Goal: Task Accomplishment & Management: Manage account settings

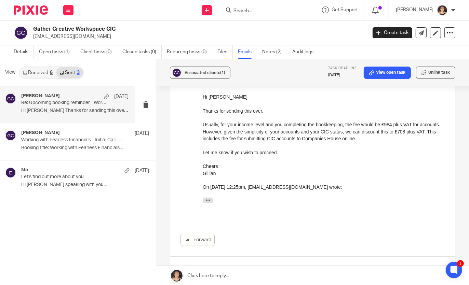
scroll to position [318, 0]
click at [53, 54] on link "Open tasks (1)" at bounding box center [57, 51] width 36 height 13
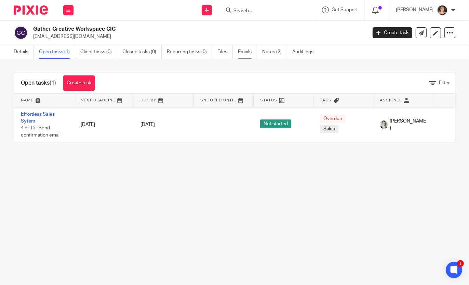
click at [243, 55] on link "Emails" at bounding box center [247, 51] width 19 height 13
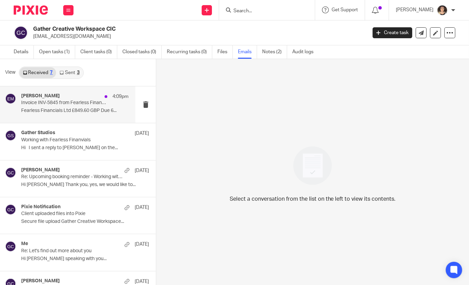
click at [55, 102] on p "Invoice INV-5845 from Fearless Financials Ltd for Gather: Creative Workspace CIC" at bounding box center [64, 103] width 86 height 6
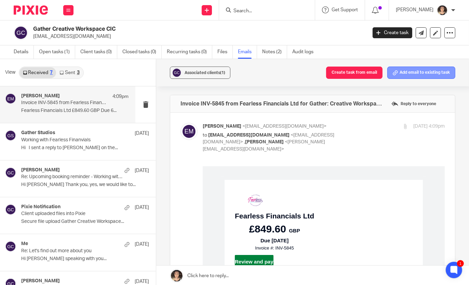
click at [410, 72] on button "Add email to existing task" at bounding box center [421, 73] width 68 height 12
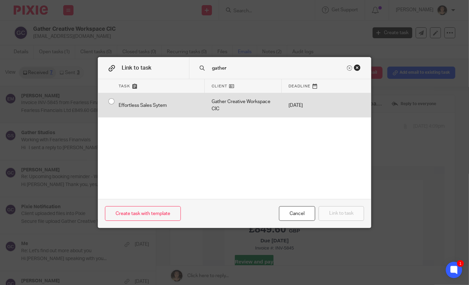
type input "gather"
click at [215, 109] on div "Gather Creative Workspace CIC" at bounding box center [243, 105] width 77 height 24
radio input "true"
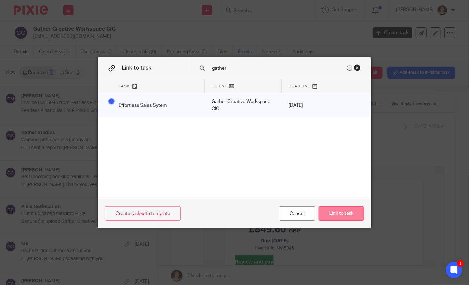
click at [350, 213] on button "Link to task" at bounding box center [341, 214] width 45 height 15
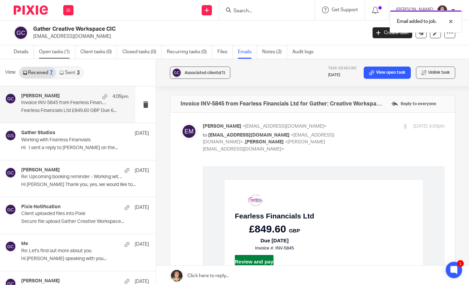
click at [54, 51] on link "Open tasks (1)" at bounding box center [57, 51] width 36 height 13
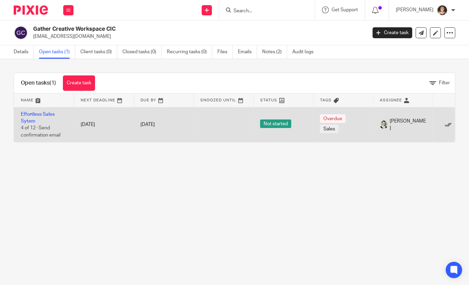
click at [448, 125] on icon at bounding box center [448, 125] width 7 height 7
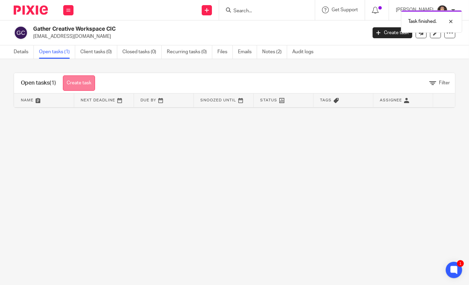
click at [84, 81] on link "Create task" at bounding box center [79, 83] width 32 height 15
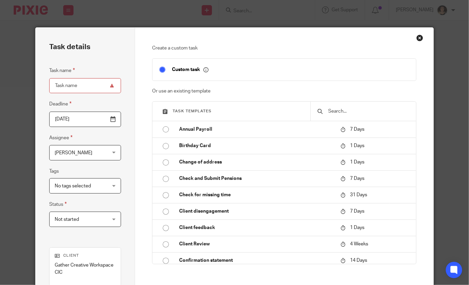
click at [334, 111] on input "text" at bounding box center [369, 112] width 82 height 8
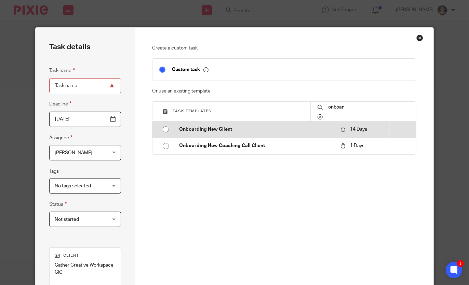
type input "onboar"
click at [227, 130] on p "Onboarding New Client" at bounding box center [256, 129] width 155 height 7
type input "2025-10-06"
type input "Onboarding New Client"
checkbox input "false"
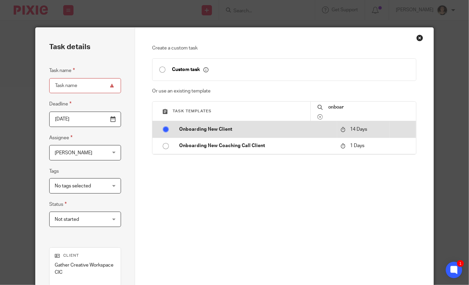
radio input "true"
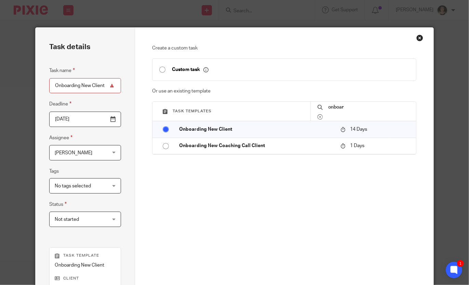
scroll to position [125, 0]
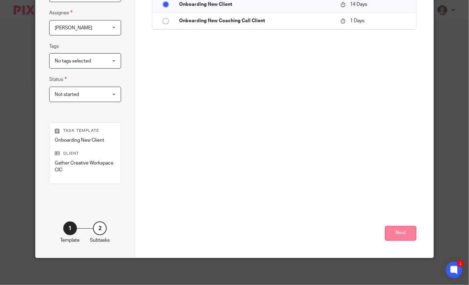
click at [401, 235] on button "Next" at bounding box center [400, 233] width 31 height 15
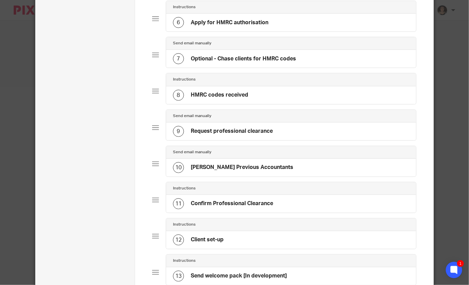
scroll to position [417, 0]
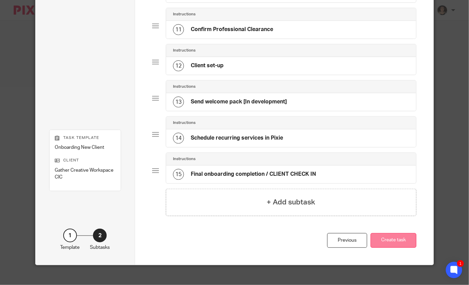
click at [384, 236] on button "Create task" at bounding box center [394, 241] width 46 height 15
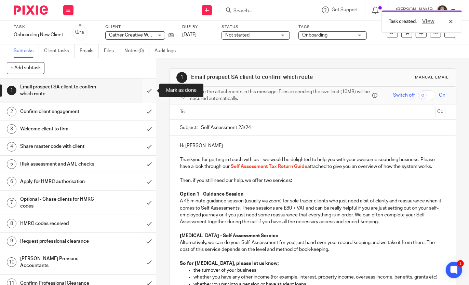
click at [150, 90] on input "submit" at bounding box center [78, 91] width 156 height 24
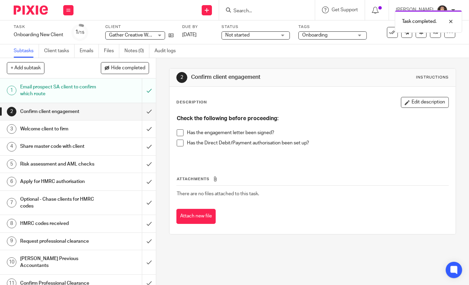
click at [183, 132] on span at bounding box center [180, 133] width 7 height 7
click at [181, 142] on span at bounding box center [180, 143] width 7 height 7
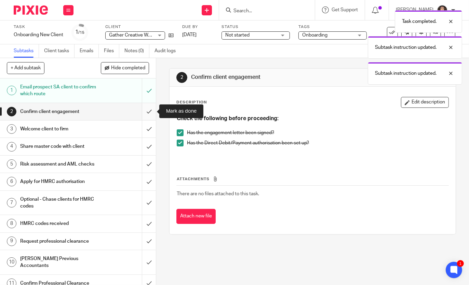
click at [147, 110] on input "submit" at bounding box center [78, 111] width 156 height 17
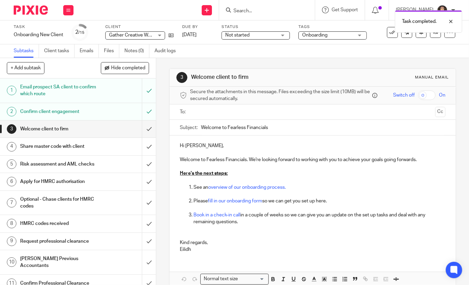
click at [210, 109] on input "text" at bounding box center [312, 112] width 240 height 8
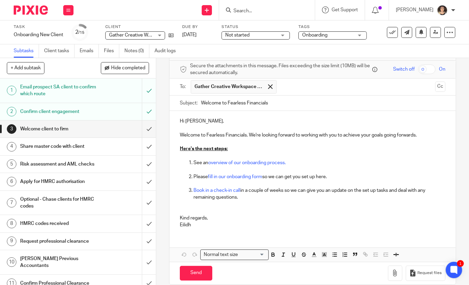
scroll to position [25, 0]
click at [113, 143] on div "Share master code with client" at bounding box center [77, 147] width 115 height 10
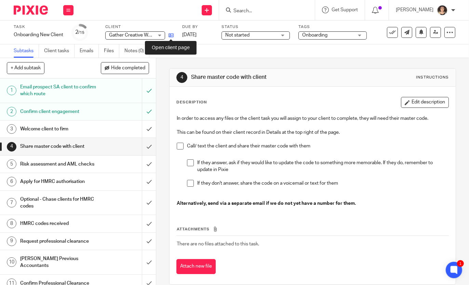
click at [169, 34] on icon at bounding box center [171, 35] width 5 height 5
click at [94, 130] on h1 "Welcome client to firm" at bounding box center [58, 129] width 77 height 10
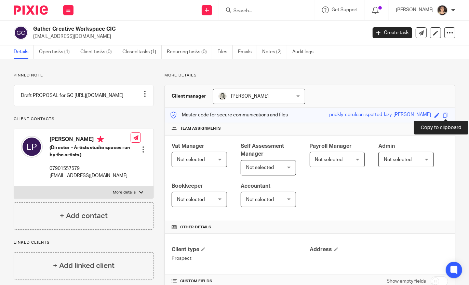
click at [446, 113] on span at bounding box center [445, 115] width 5 height 5
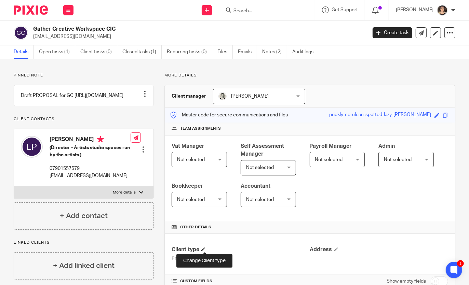
click at [205, 248] on span at bounding box center [203, 250] width 4 height 4
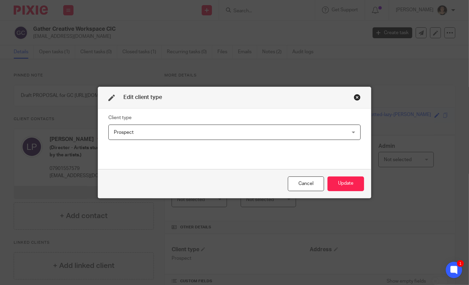
click at [134, 135] on span "Prospect" at bounding box center [212, 132] width 197 height 14
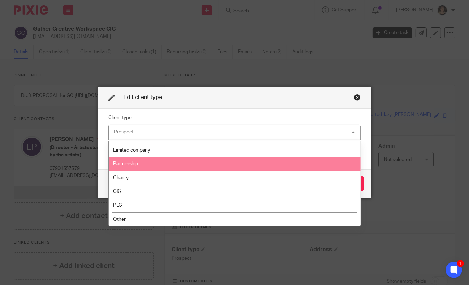
scroll to position [42, 0]
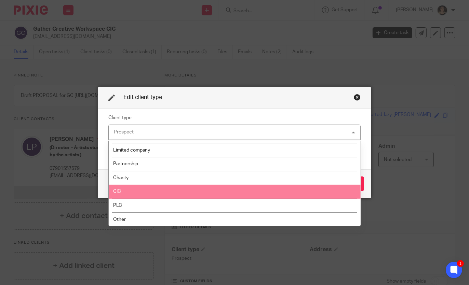
click at [139, 190] on li "CIC" at bounding box center [235, 192] width 252 height 14
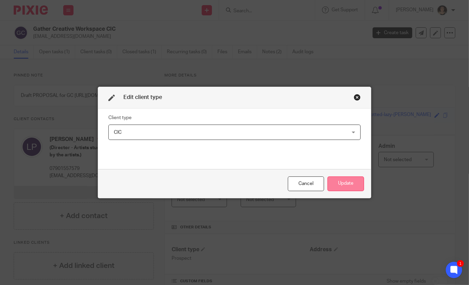
click at [355, 184] on button "Update" at bounding box center [346, 184] width 37 height 15
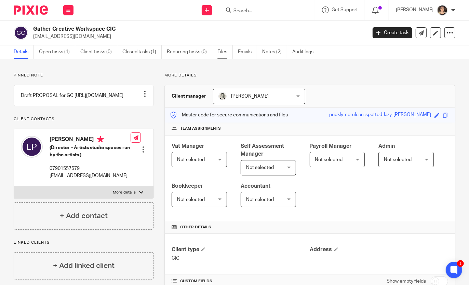
click at [223, 53] on link "Files" at bounding box center [224, 51] width 15 height 13
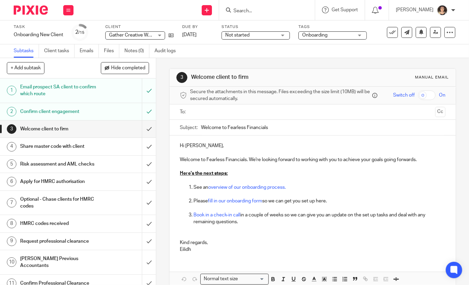
click at [255, 222] on p "Book in a check-in call in a couple of weeks so we can give you an update on th…" at bounding box center [320, 219] width 252 height 14
click at [337, 201] on p "Please fill in our onboarding form so we can get you set up here." at bounding box center [320, 201] width 252 height 7
click at [267, 222] on p "Book in a check-in call in a couple of weeks so we can give you an update on th…" at bounding box center [320, 219] width 252 height 14
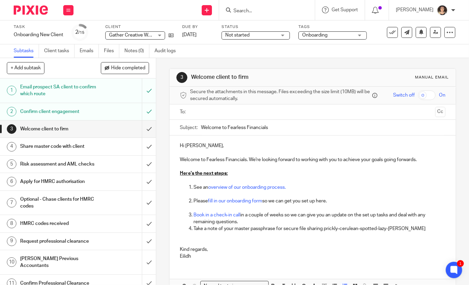
click at [324, 230] on p "Take a note of your master passphrase for secure file sharing prickly-cerulean-…" at bounding box center [320, 229] width 252 height 7
drag, startPoint x: 416, startPoint y: 228, endPoint x: 326, endPoint y: 229, distance: 90.6
click at [326, 229] on p "Take a note of your master passphrase for secure file sharing: prickly-cerulean…" at bounding box center [320, 229] width 252 height 7
click at [327, 238] on p at bounding box center [312, 236] width 265 height 7
click at [250, 223] on p "Book in a check-in call in a couple of weeks so we can give you an update on th…" at bounding box center [320, 219] width 252 height 14
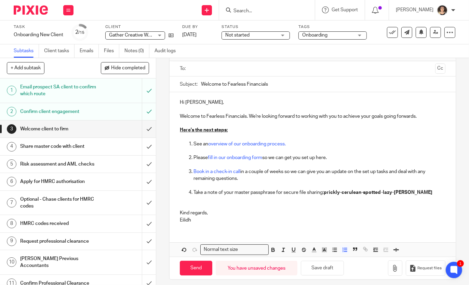
scroll to position [42, 0]
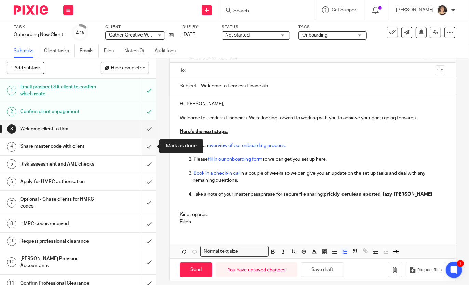
click at [151, 150] on input "submit" at bounding box center [78, 146] width 156 height 17
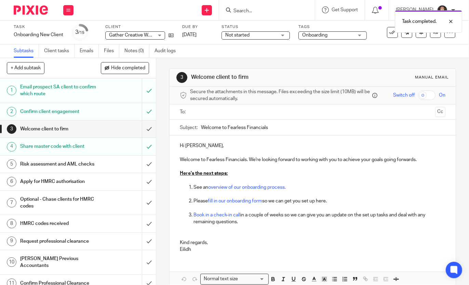
click at [198, 113] on input "text" at bounding box center [312, 112] width 240 height 8
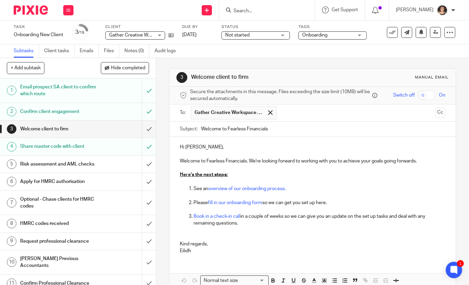
click at [66, 128] on h1 "Welcome client to firm" at bounding box center [58, 129] width 77 height 10
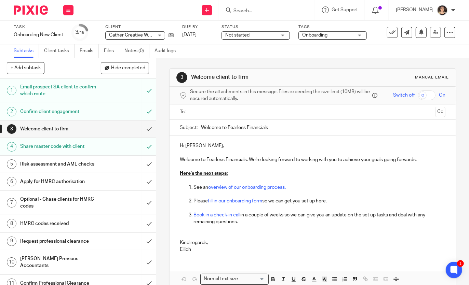
click at [209, 112] on input "text" at bounding box center [312, 112] width 240 height 8
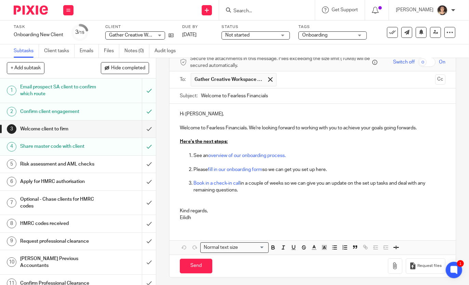
scroll to position [32, 0]
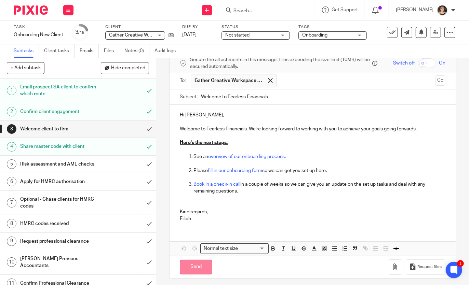
click at [192, 267] on input "Send" at bounding box center [196, 267] width 32 height 15
type input "Sent"
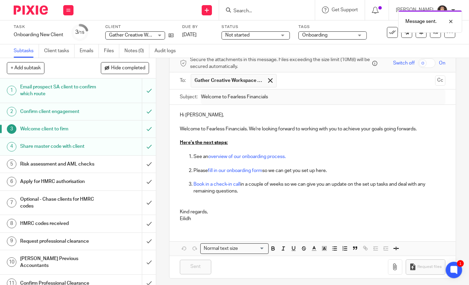
click at [92, 184] on h1 "Apply for HMRC authorisation" at bounding box center [58, 182] width 77 height 10
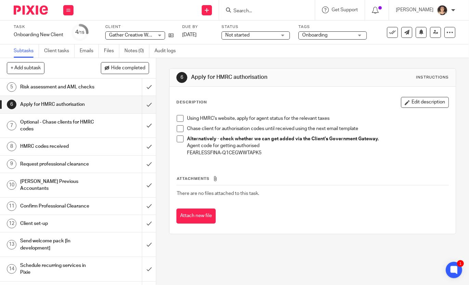
scroll to position [80, 0]
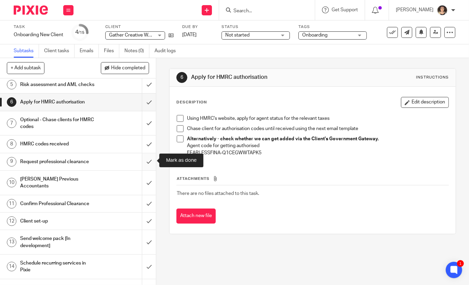
click at [148, 161] on input "submit" at bounding box center [78, 162] width 156 height 17
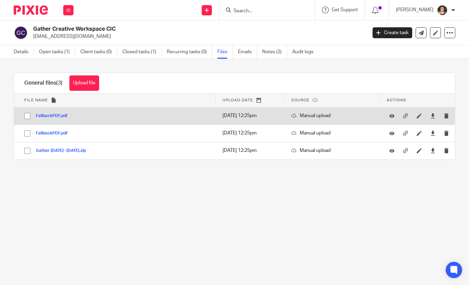
click at [48, 117] on button "FallbackPDF.pdf" at bounding box center [54, 116] width 37 height 5
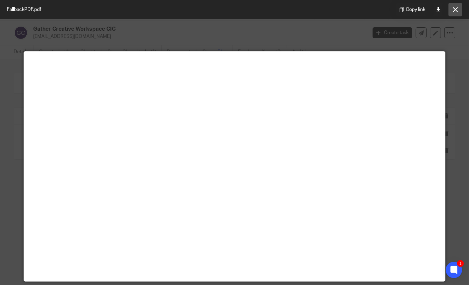
click at [456, 9] on icon at bounding box center [455, 9] width 5 height 5
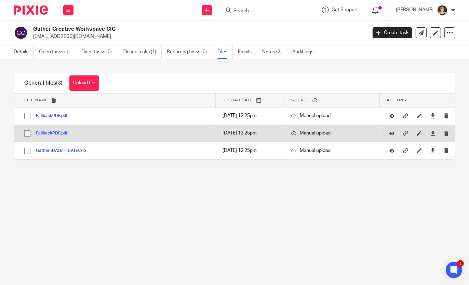
click at [39, 132] on button "FallbackPDF.pdf" at bounding box center [54, 133] width 37 height 5
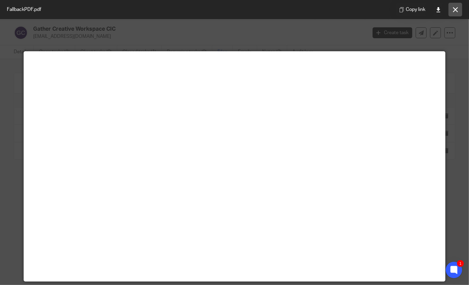
click at [456, 6] on button at bounding box center [456, 10] width 14 height 14
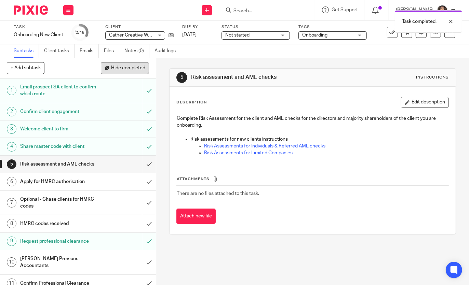
click at [123, 69] on span "Hide completed" at bounding box center [128, 68] width 34 height 5
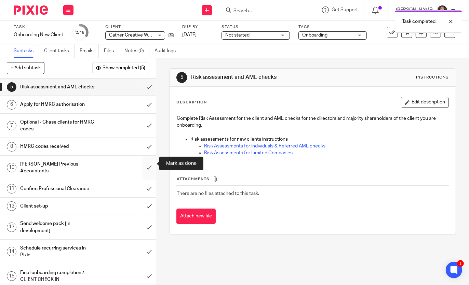
click at [150, 161] on input "submit" at bounding box center [78, 168] width 156 height 24
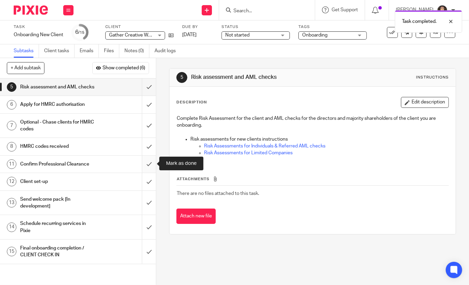
click at [149, 163] on input "submit" at bounding box center [78, 164] width 156 height 17
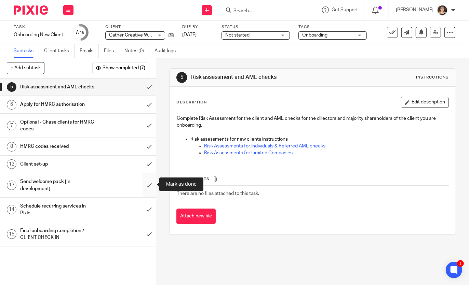
click at [147, 184] on input "submit" at bounding box center [78, 185] width 156 height 24
